Goal: Transaction & Acquisition: Download file/media

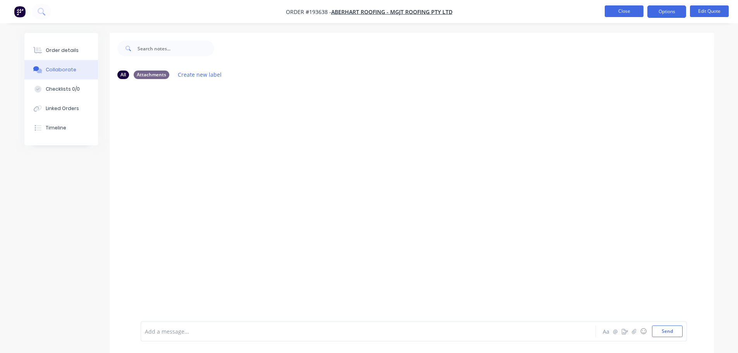
click at [624, 8] on button "Close" at bounding box center [623, 11] width 39 height 12
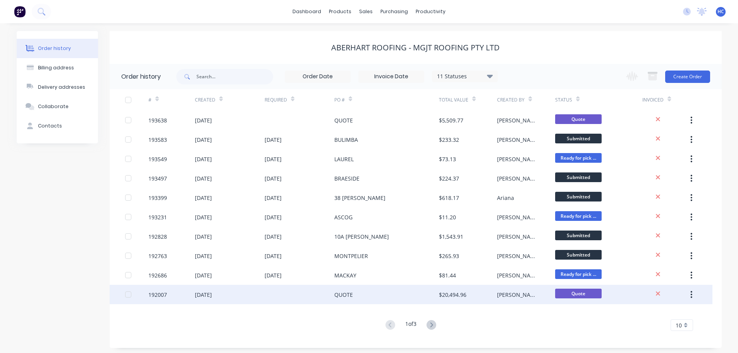
click at [459, 296] on div "$20,494.96" at bounding box center [452, 294] width 27 height 8
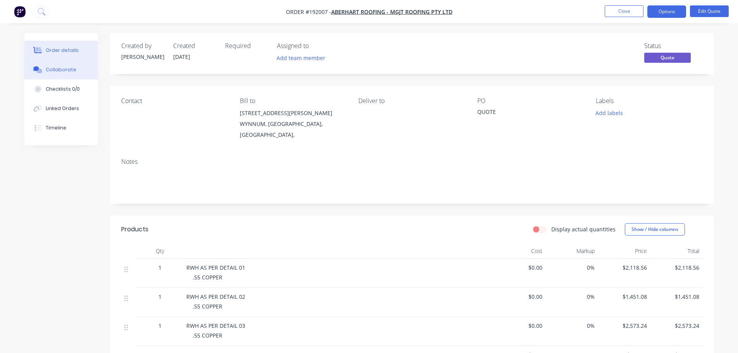
click at [62, 73] on button "Collaborate" at bounding box center [61, 69] width 74 height 19
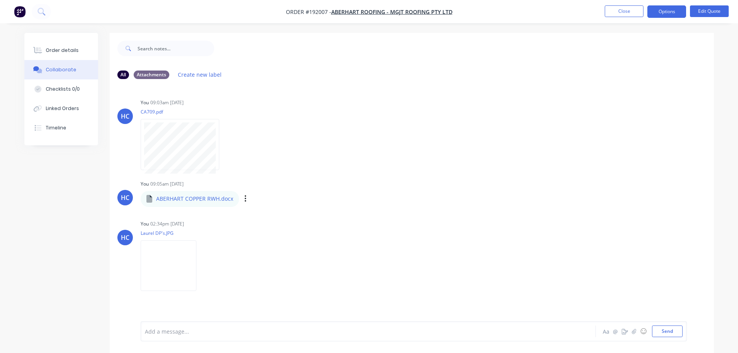
click at [336, 185] on div "HC You 09:03am [DATE] CA709.pdf Labels Download Delete HC You 09:05am [DATE] AB…" at bounding box center [412, 203] width 604 height 236
drag, startPoint x: 217, startPoint y: 168, endPoint x: 239, endPoint y: 151, distance: 27.8
click at [282, 160] on div "Labels Download Delete" at bounding box center [223, 144] width 165 height 58
click at [226, 142] on icon "button" at bounding box center [226, 144] width 2 height 7
click at [262, 165] on button "Download" at bounding box center [276, 164] width 87 height 17
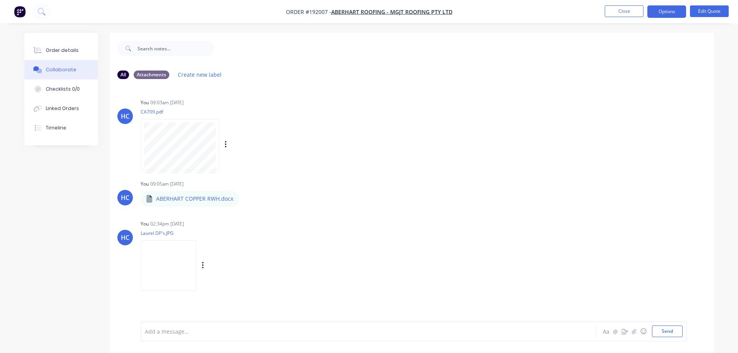
click at [200, 264] on div "Labels Download Delete" at bounding box center [242, 265] width 87 height 11
click at [202, 265] on icon "button" at bounding box center [203, 265] width 2 height 7
click at [238, 286] on button "Download" at bounding box center [253, 285] width 87 height 17
